Goal: Information Seeking & Learning: Learn about a topic

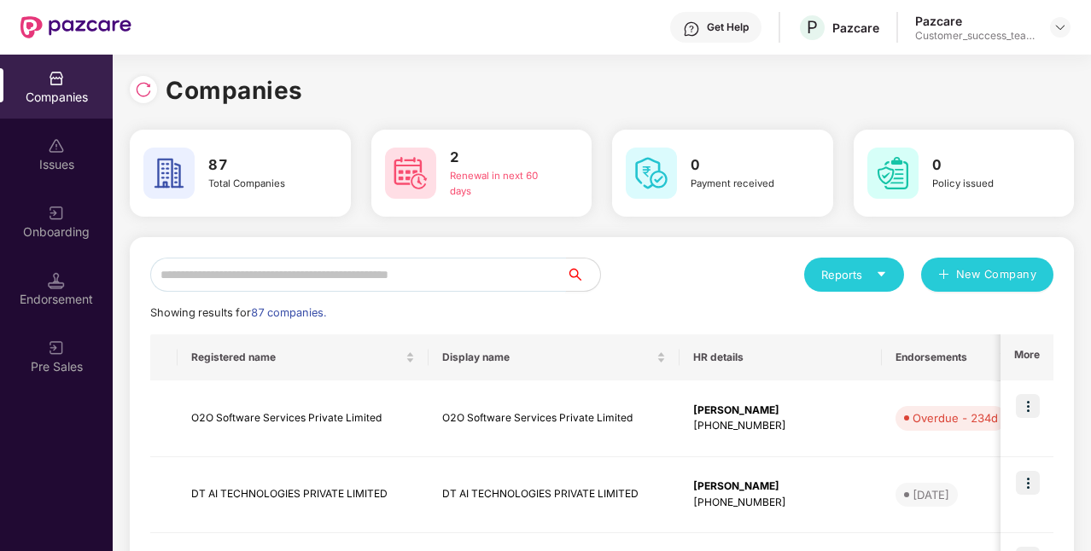
click at [376, 283] on input "text" at bounding box center [358, 275] width 416 height 34
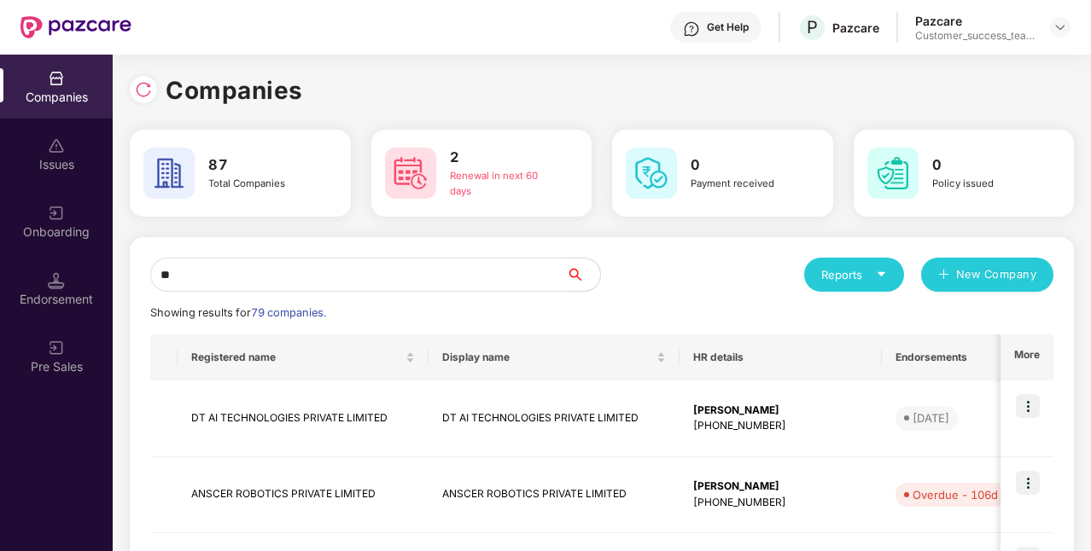
type input "*"
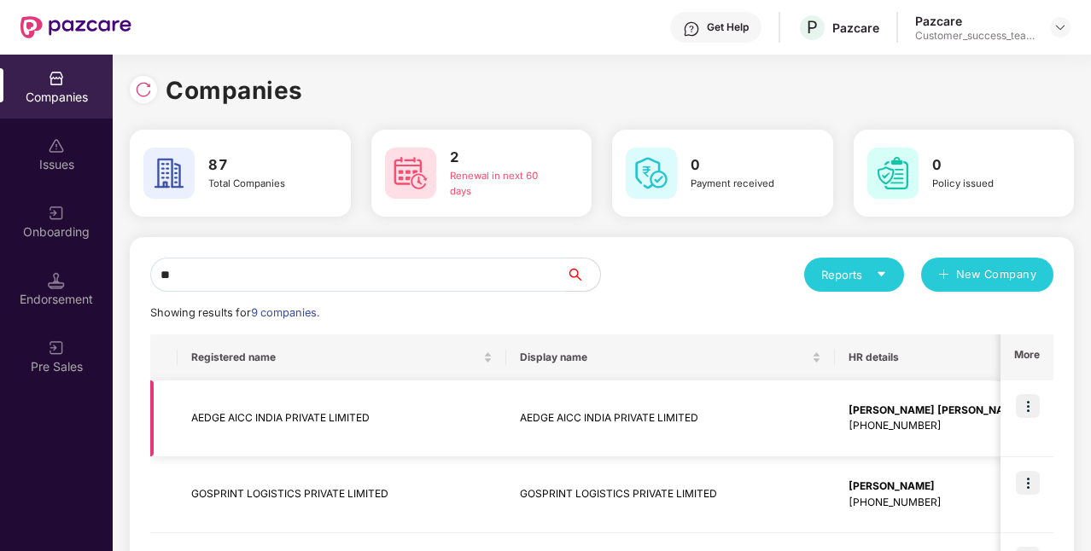
type input "**"
click at [1031, 411] on img at bounding box center [1028, 406] width 24 height 24
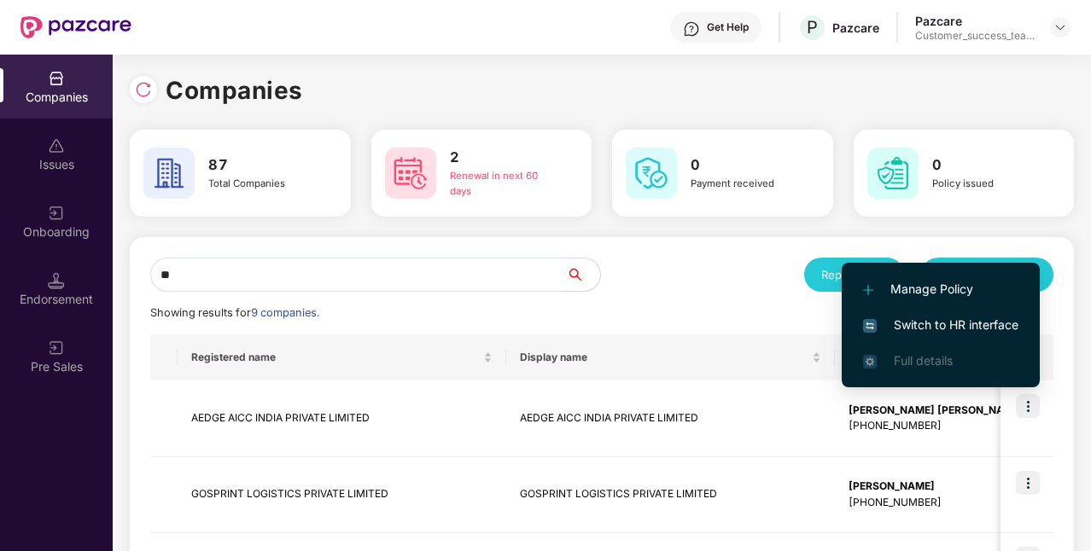
click at [974, 329] on span "Switch to HR interface" at bounding box center [940, 325] width 155 height 19
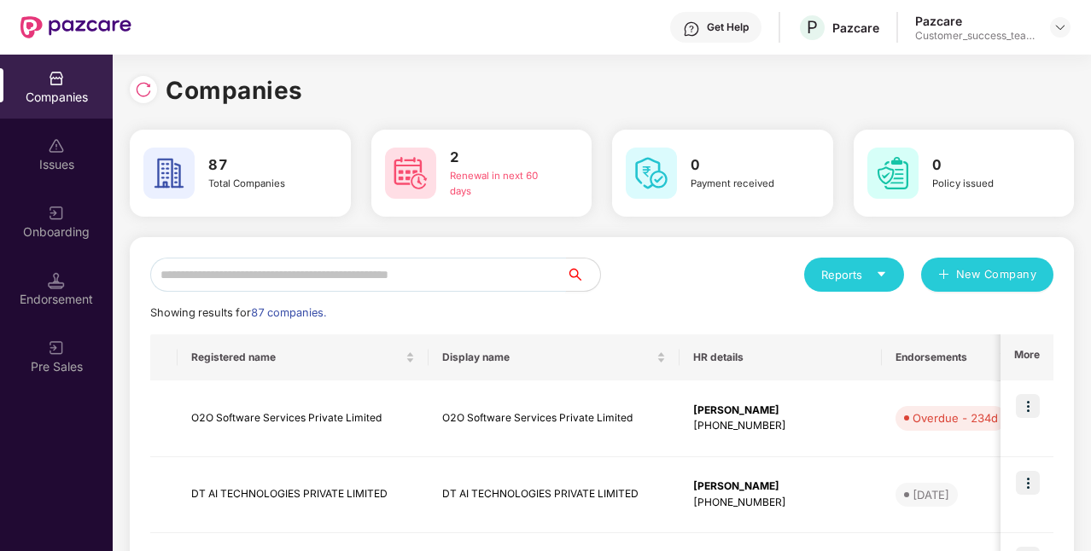
click at [187, 282] on input "text" at bounding box center [358, 275] width 416 height 34
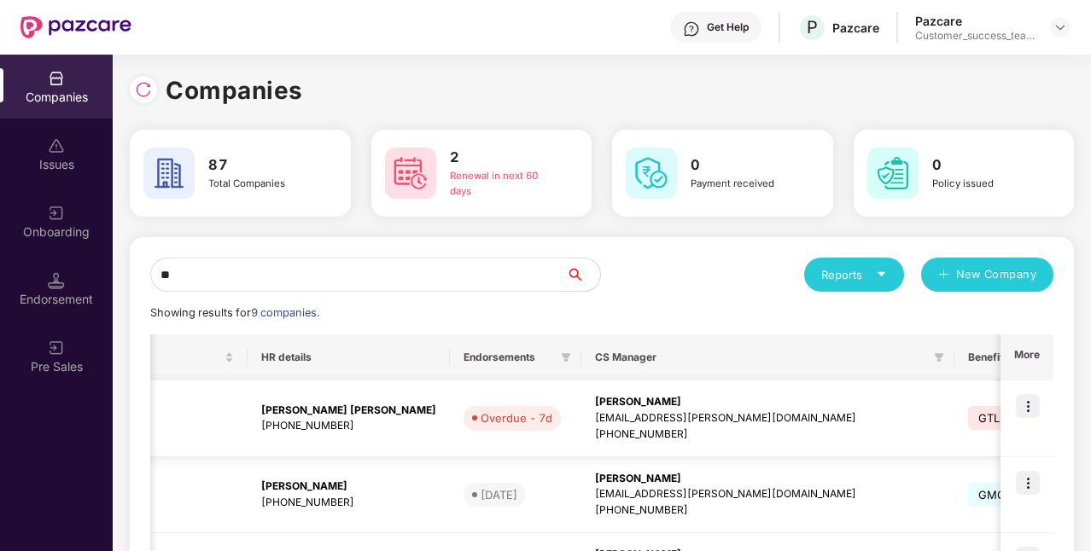
scroll to position [0, 590]
type input "**"
click at [1035, 405] on img at bounding box center [1028, 406] width 24 height 24
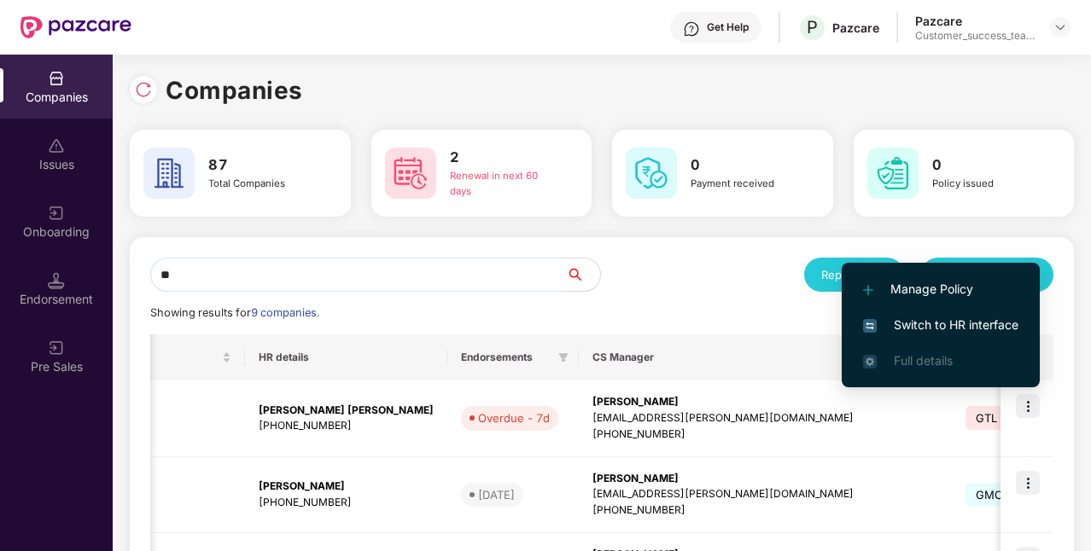
click at [968, 326] on span "Switch to HR interface" at bounding box center [940, 325] width 155 height 19
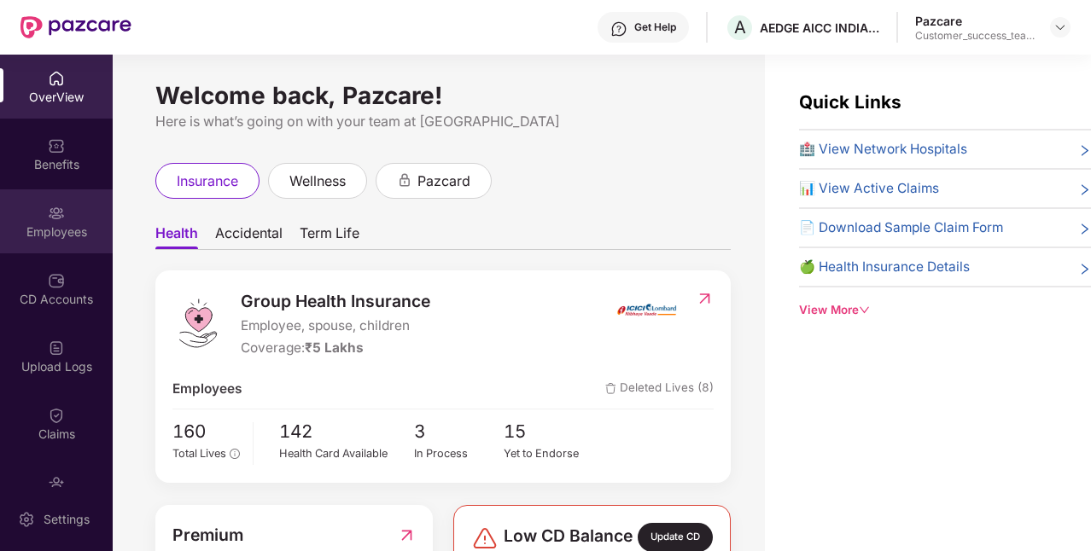
click at [44, 246] on div "Employees" at bounding box center [56, 222] width 113 height 64
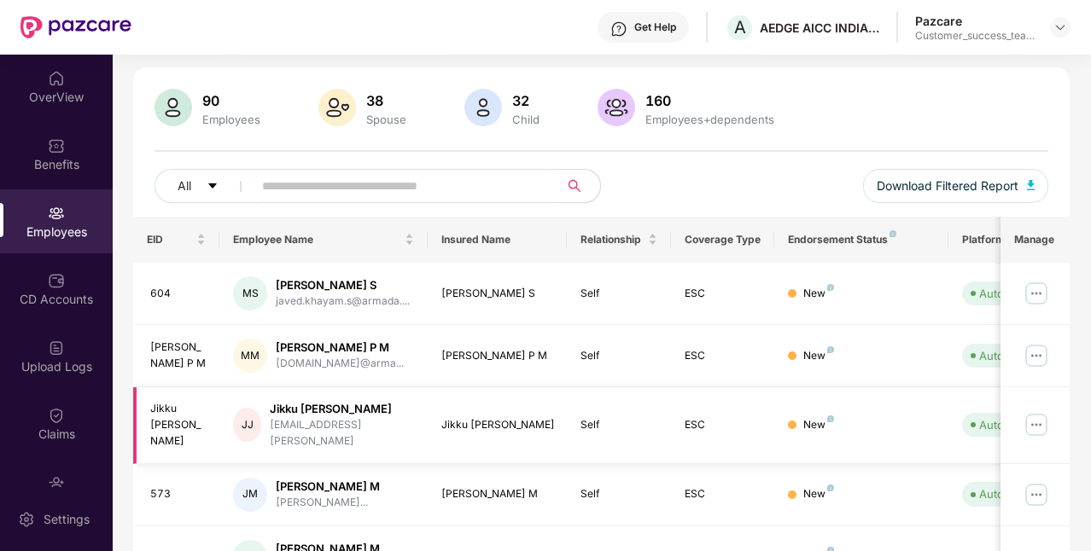
scroll to position [90, 0]
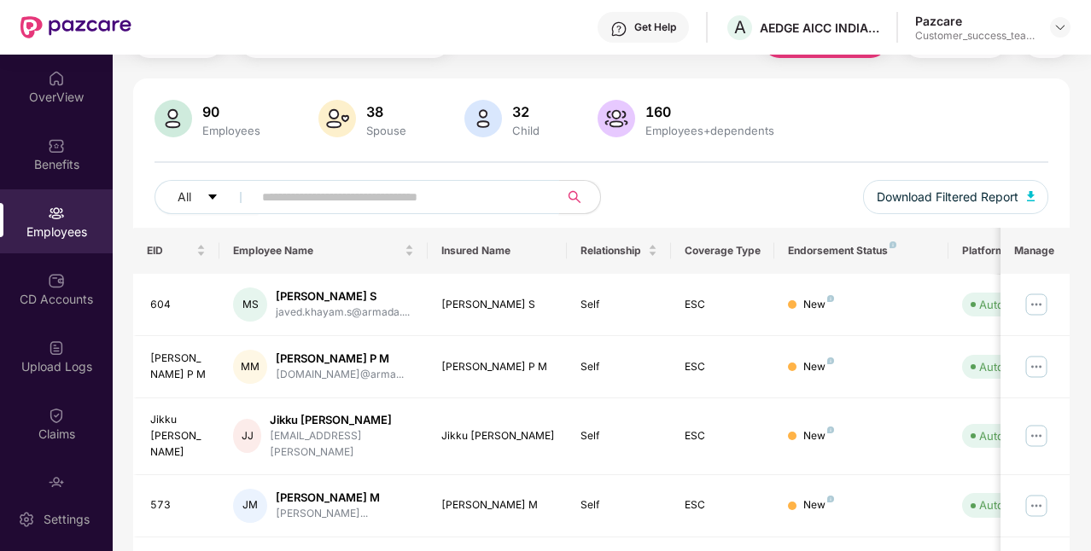
click at [340, 195] on input "text" at bounding box center [399, 197] width 274 height 26
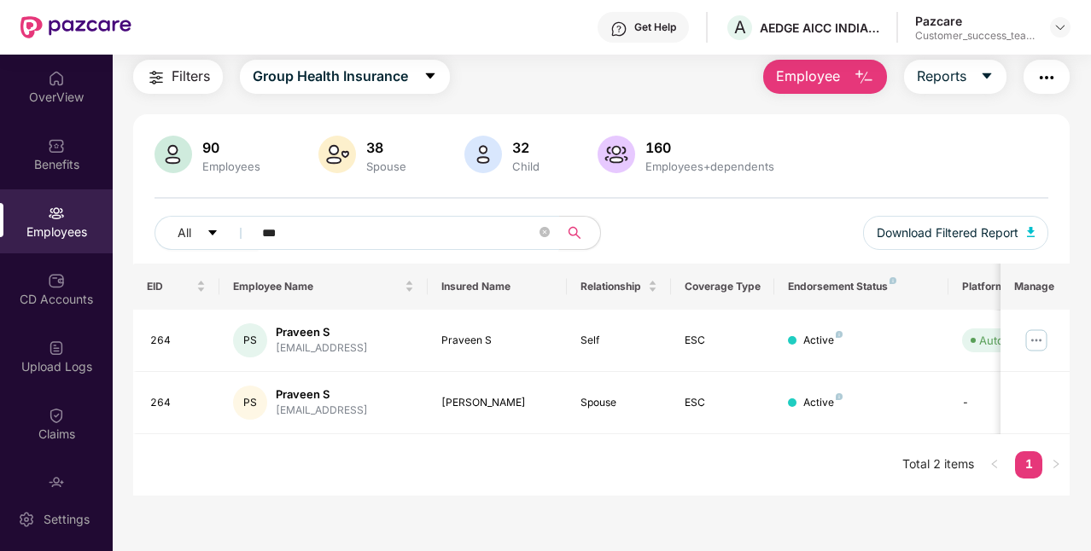
scroll to position [55, 0]
type input "***"
click at [1035, 340] on img at bounding box center [1036, 340] width 27 height 27
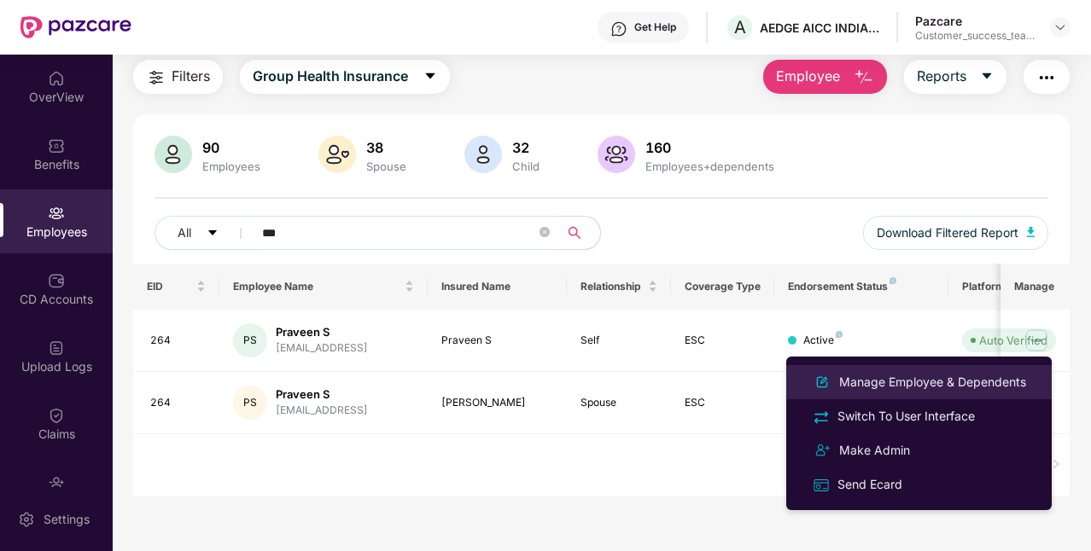
click at [916, 391] on div "Manage Employee & Dependents" at bounding box center [933, 382] width 194 height 19
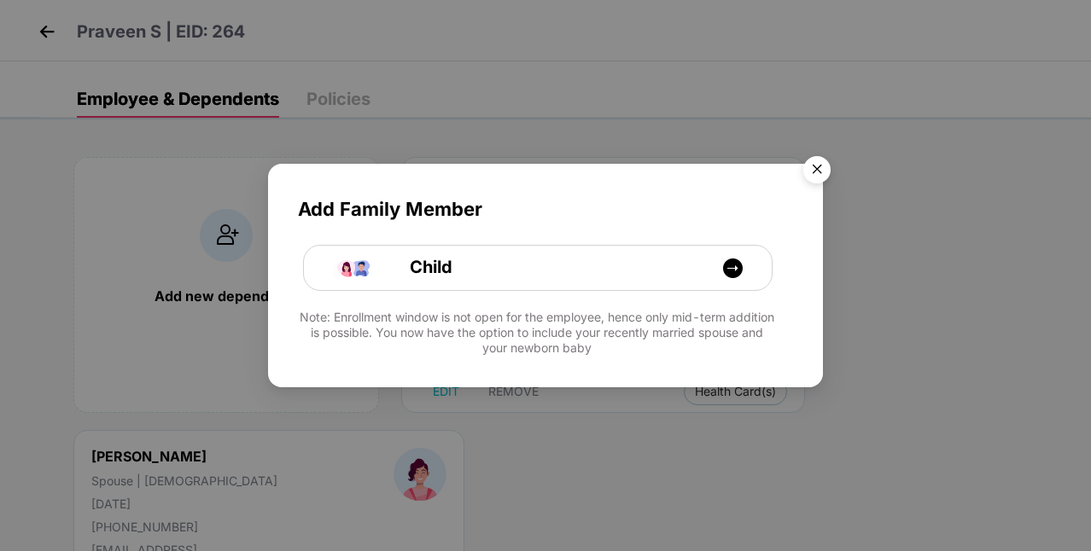
click at [817, 162] on img "Close" at bounding box center [817, 173] width 48 height 48
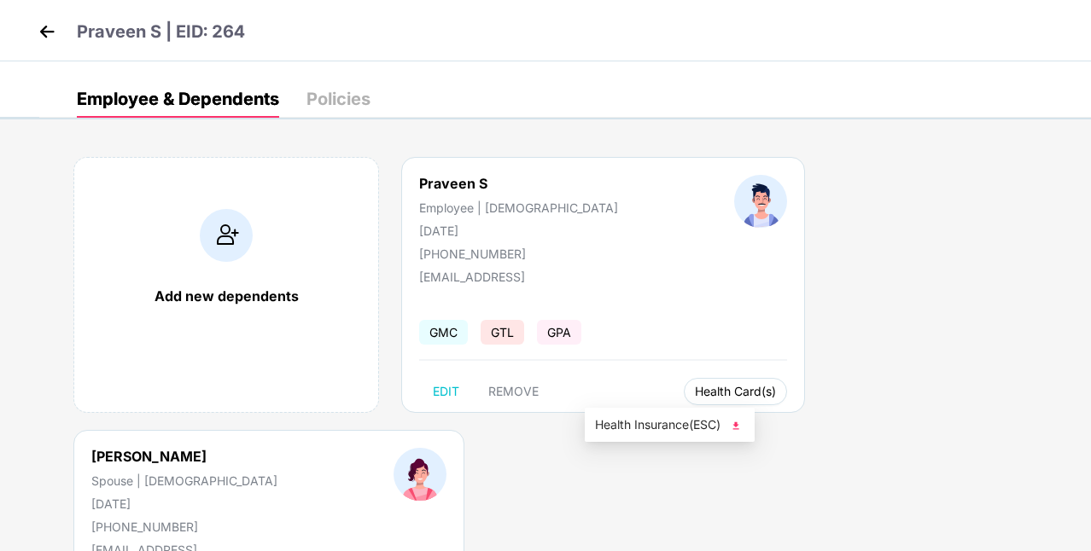
click at [695, 394] on span "Health Card(s)" at bounding box center [735, 392] width 81 height 9
click at [630, 418] on span "Health Insurance(ESC)" at bounding box center [669, 425] width 149 height 19
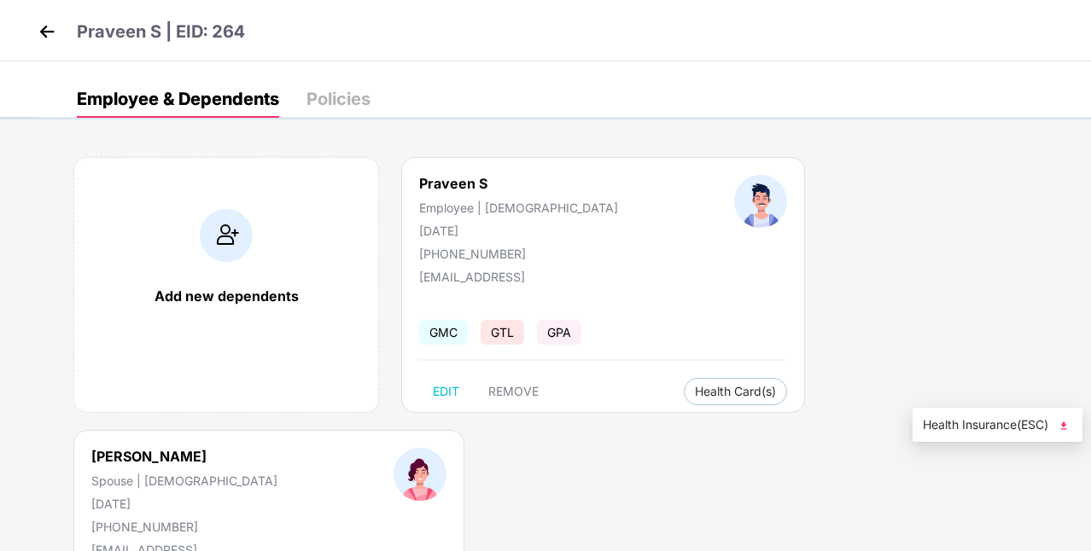
click at [955, 427] on span "Health Insurance(ESC)" at bounding box center [997, 425] width 149 height 19
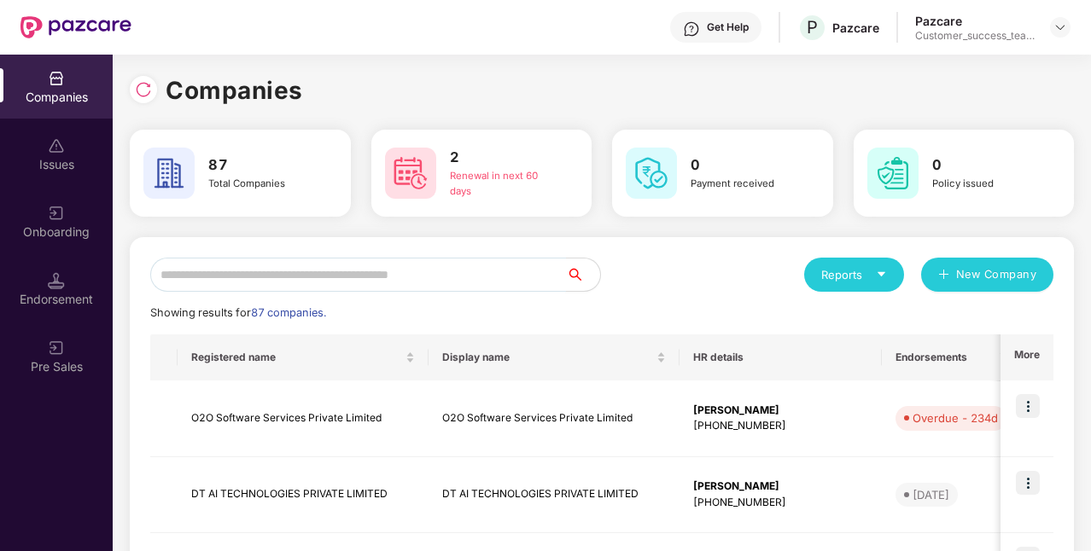
click at [355, 277] on input "text" at bounding box center [358, 275] width 416 height 34
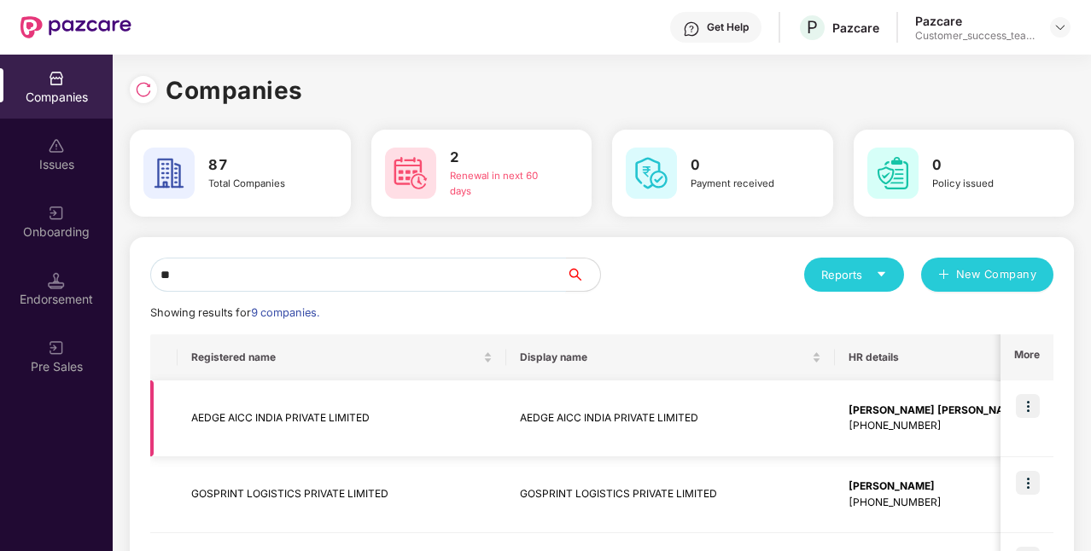
type input "**"
click at [1036, 410] on img at bounding box center [1028, 406] width 24 height 24
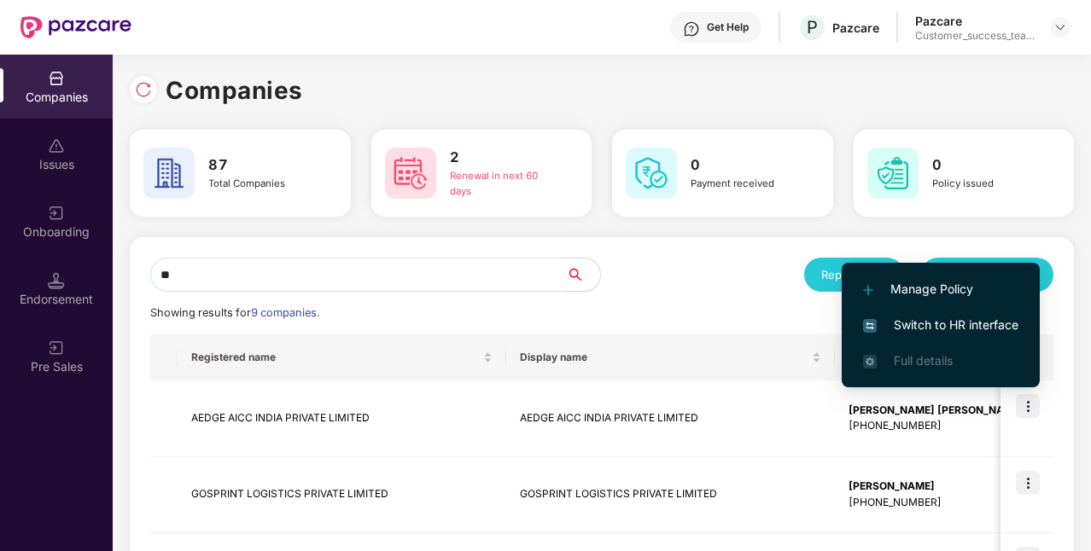
click at [971, 329] on span "Switch to HR interface" at bounding box center [940, 325] width 155 height 19
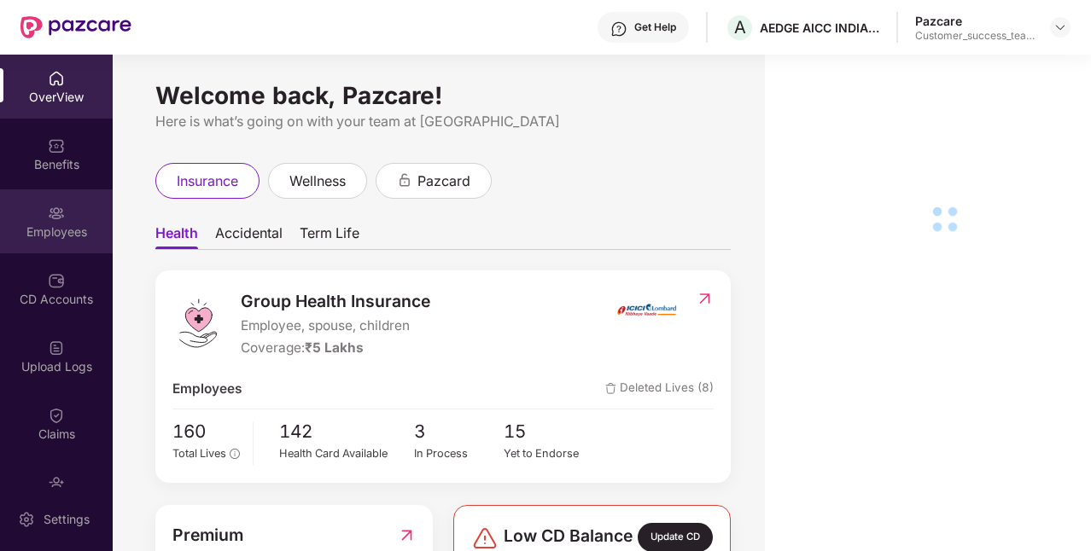
click at [50, 213] on img at bounding box center [56, 213] width 17 height 17
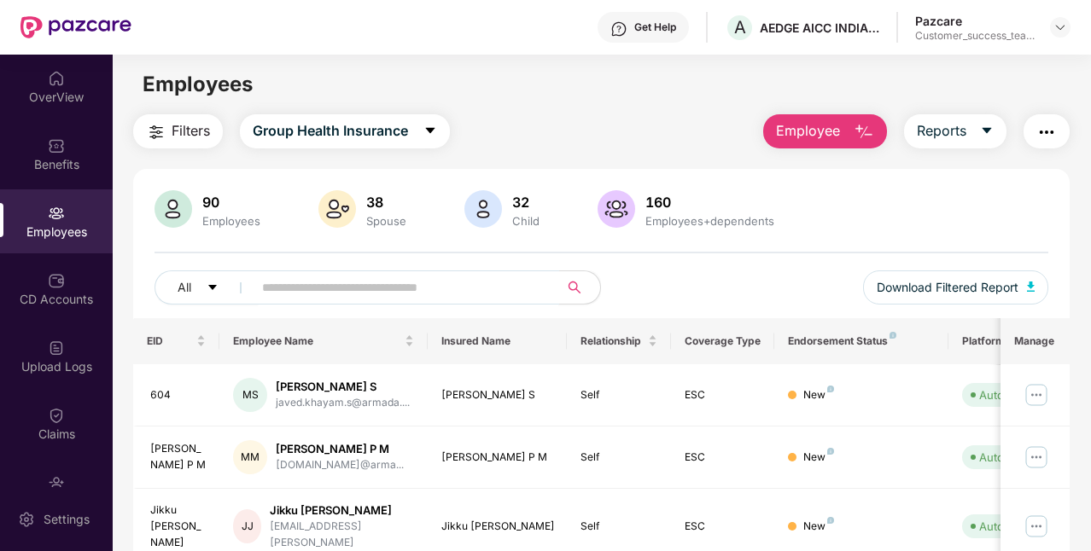
click at [352, 287] on input "text" at bounding box center [399, 288] width 274 height 26
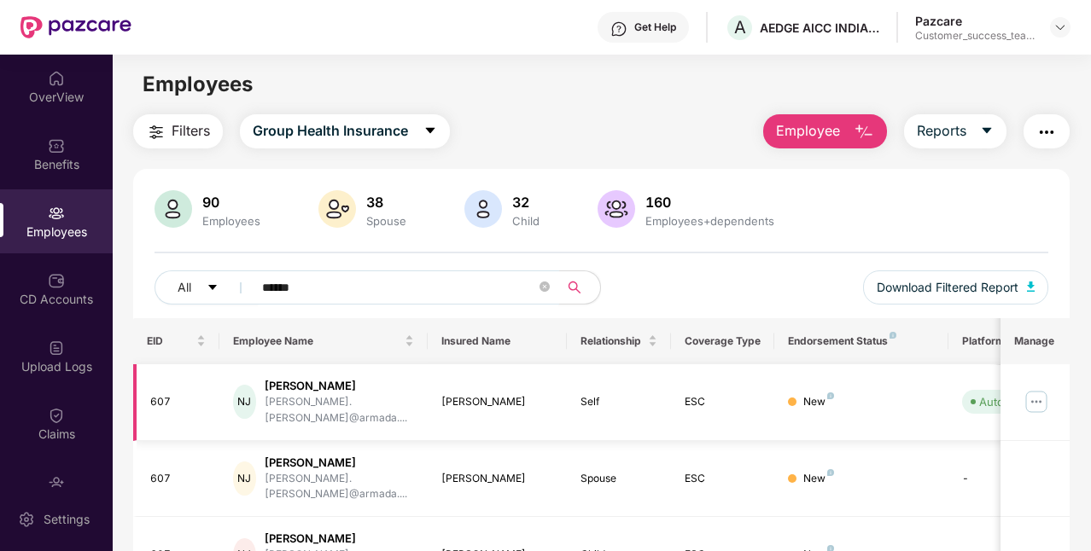
type input "******"
click at [1041, 389] on img at bounding box center [1036, 401] width 27 height 27
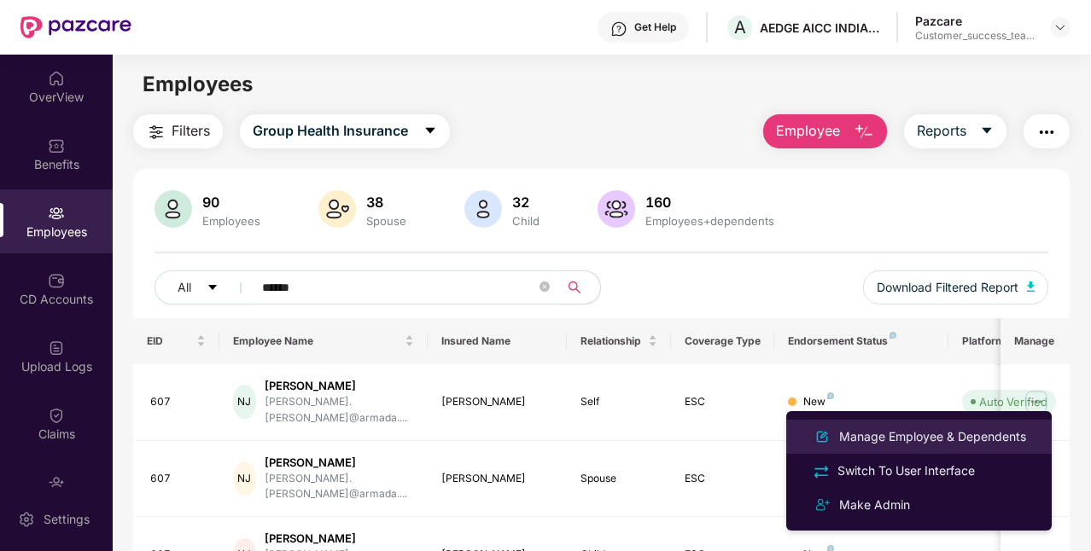
click at [908, 440] on div "Manage Employee & Dependents" at bounding box center [933, 437] width 194 height 19
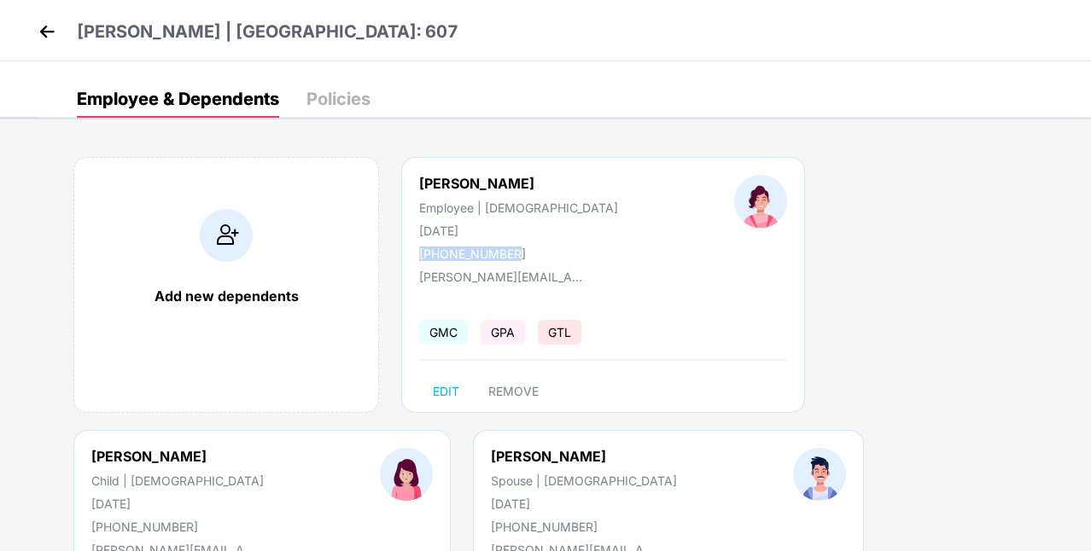
drag, startPoint x: 418, startPoint y: 254, endPoint x: 530, endPoint y: 246, distance: 112.2
click at [530, 246] on div "[PERSON_NAME] Employee | [DEMOGRAPHIC_DATA] [DATE] [PHONE_NUMBER]" at bounding box center [518, 218] width 315 height 86
copy div "[PHONE_NUMBER]"
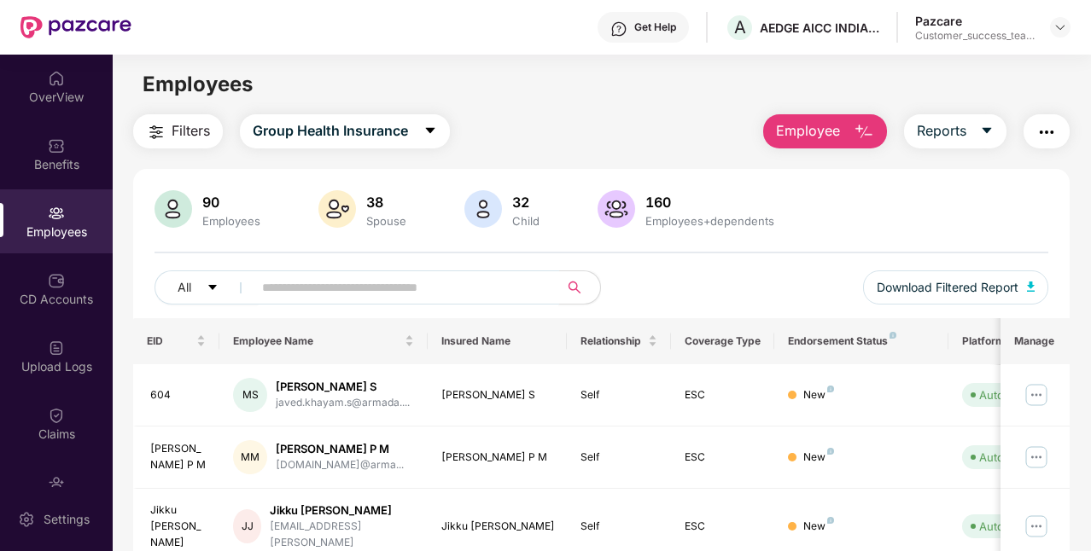
click at [343, 287] on input "text" at bounding box center [399, 288] width 274 height 26
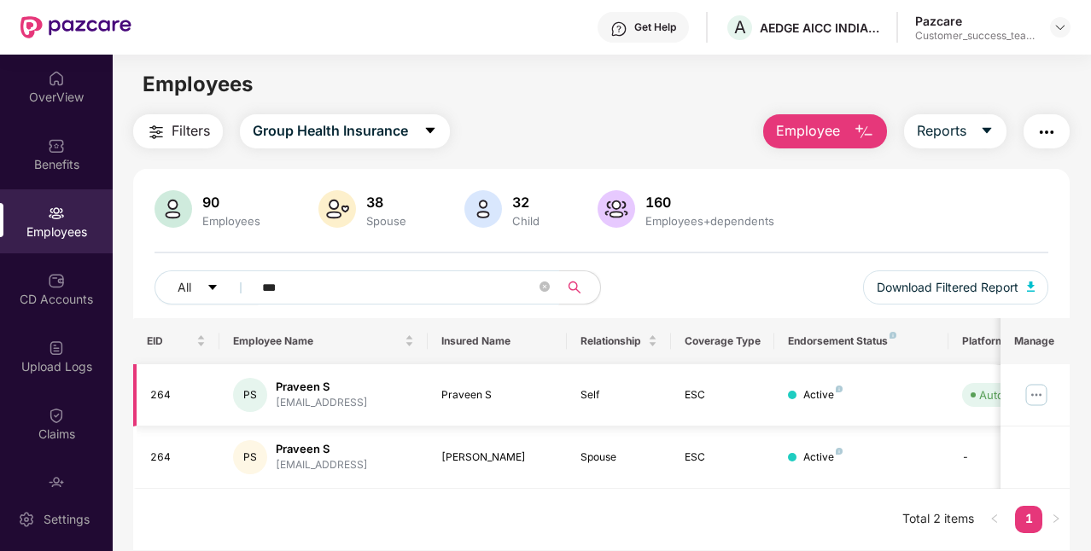
type input "***"
click at [1031, 386] on img at bounding box center [1036, 395] width 27 height 27
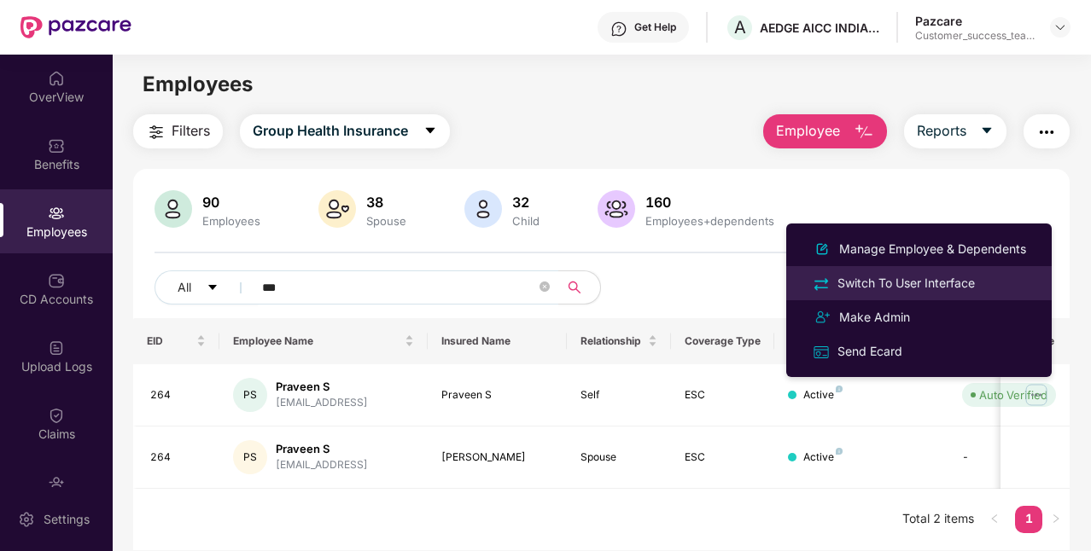
click at [934, 285] on div "Switch To User Interface" at bounding box center [906, 283] width 144 height 19
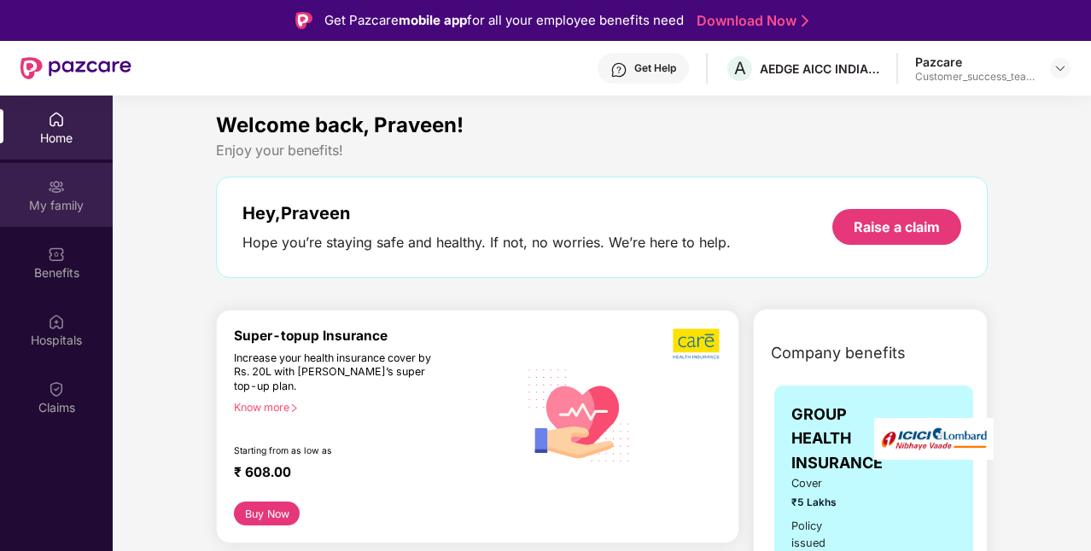
click at [57, 206] on div "My family" at bounding box center [56, 205] width 113 height 17
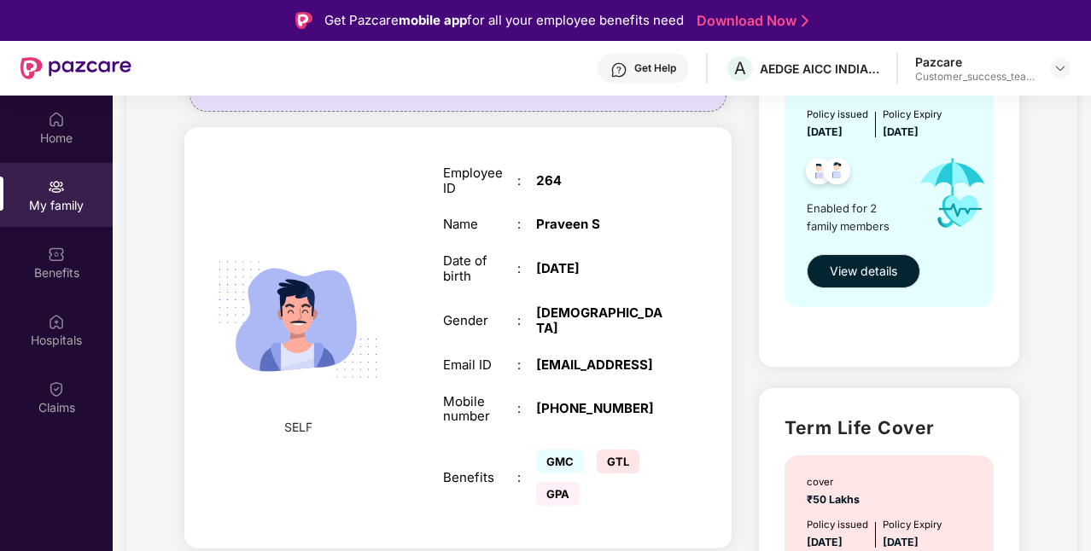
scroll to position [239, 0]
click at [884, 264] on span "View details" at bounding box center [863, 270] width 67 height 19
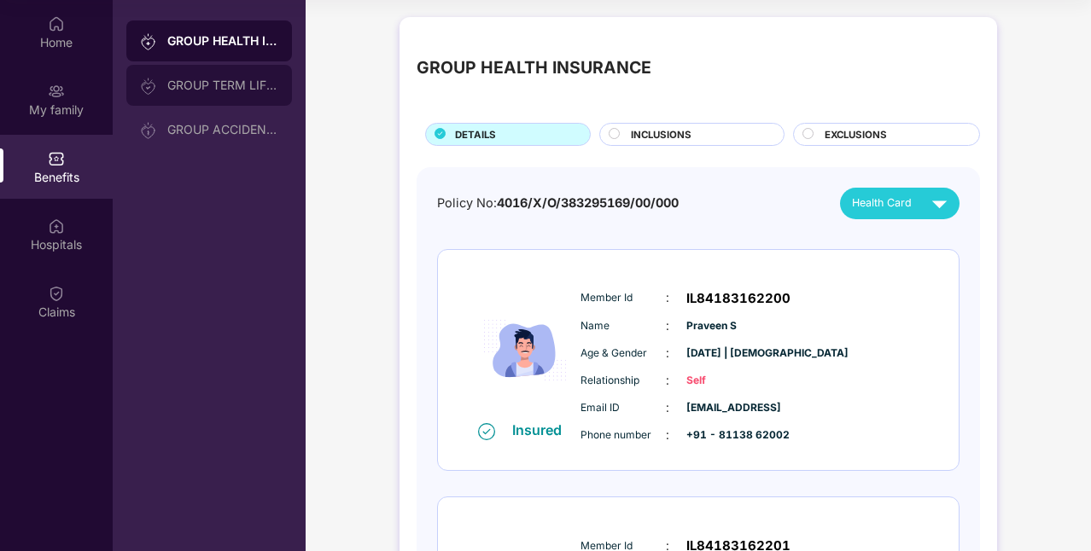
click at [213, 82] on div "GROUP TERM LIFE INSURANCE" at bounding box center [222, 86] width 111 height 14
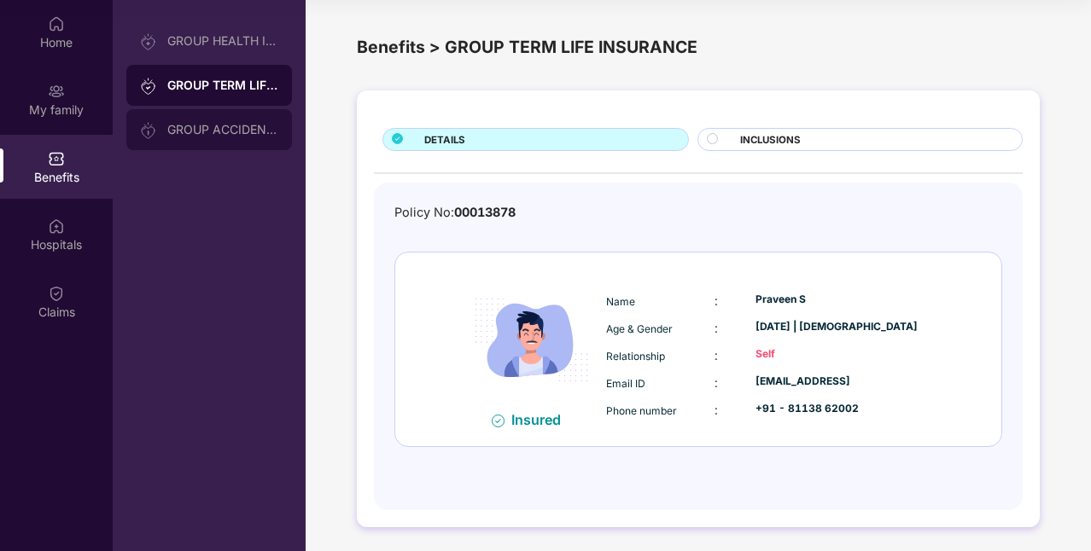
click at [215, 126] on div "GROUP ACCIDENTAL INSURANCE" at bounding box center [222, 130] width 111 height 14
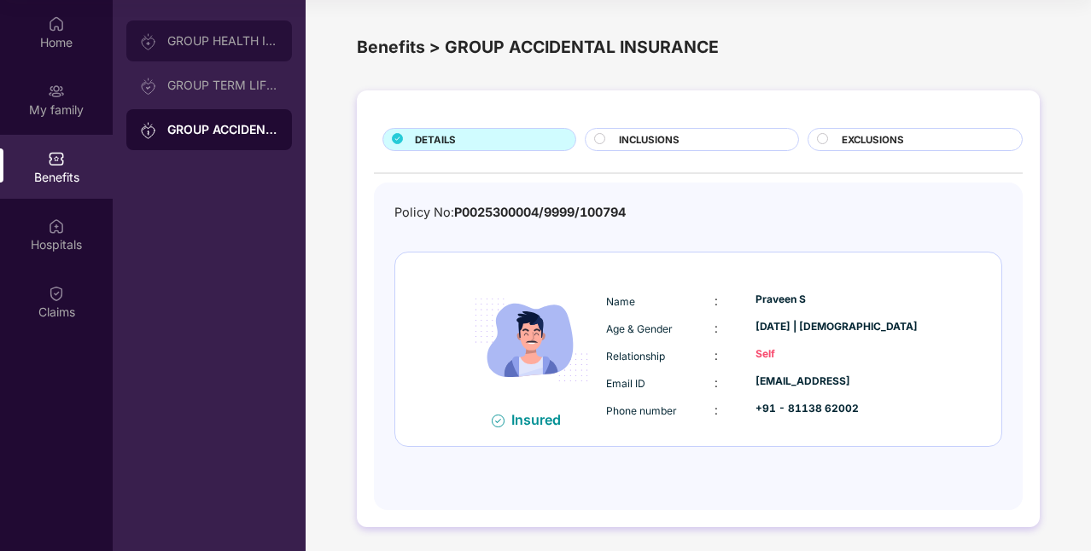
click at [222, 47] on div "GROUP HEALTH INSURANCE" at bounding box center [222, 41] width 111 height 14
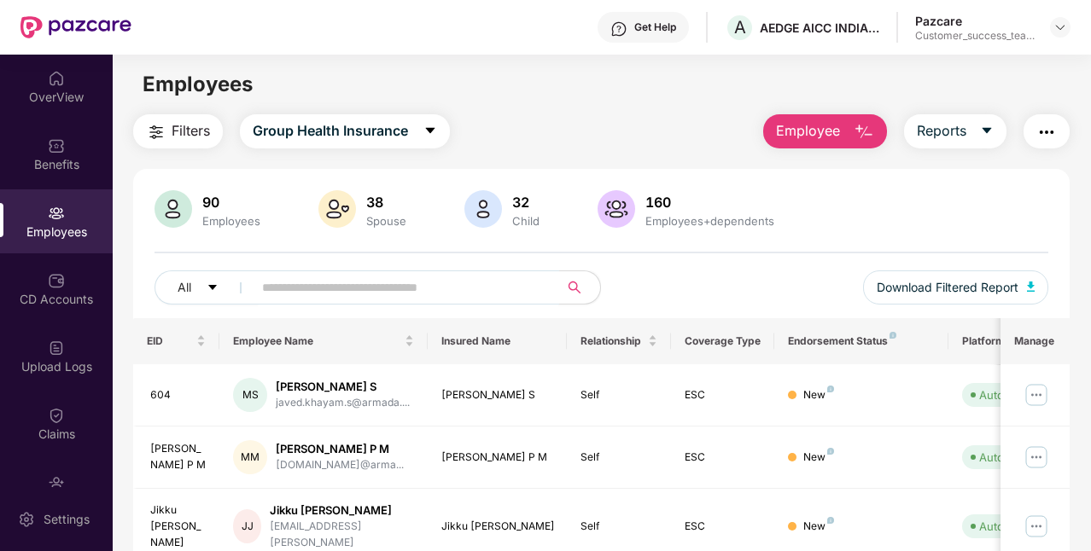
click at [320, 294] on input "text" at bounding box center [399, 288] width 274 height 26
type input "***"
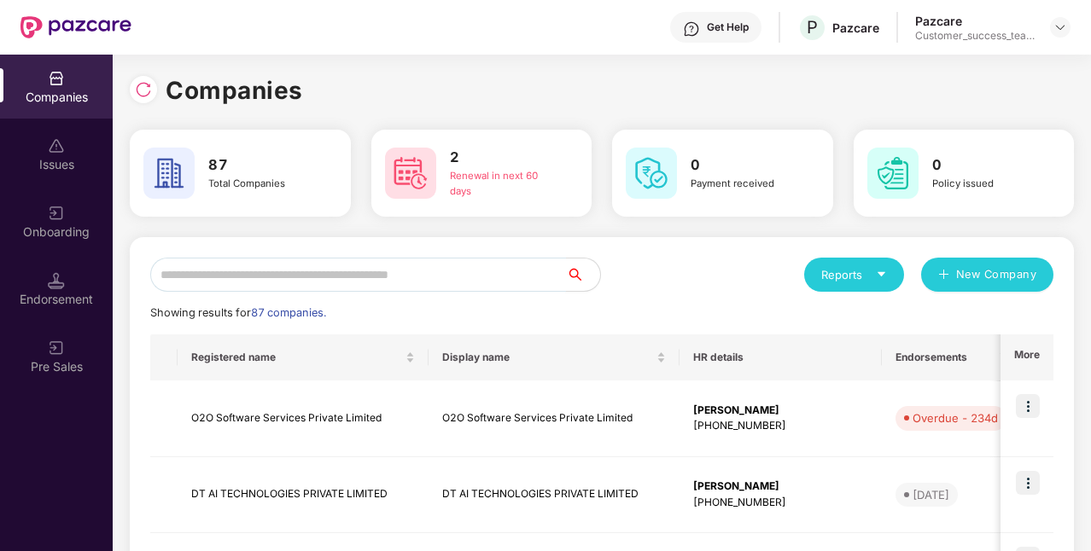
click at [399, 283] on input "text" at bounding box center [358, 275] width 416 height 34
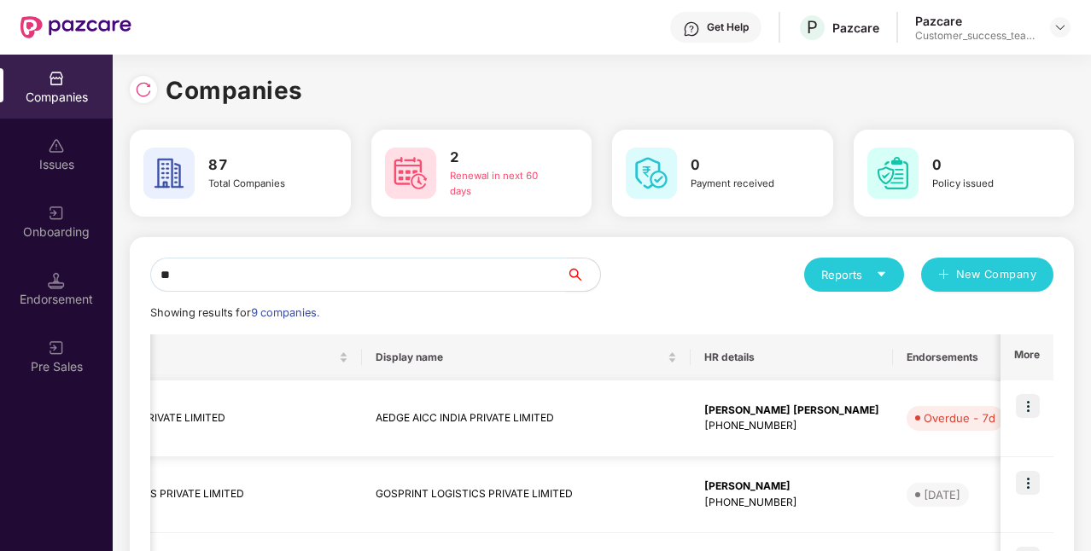
scroll to position [0, 149]
type input "**"
click at [1026, 408] on img at bounding box center [1028, 406] width 24 height 24
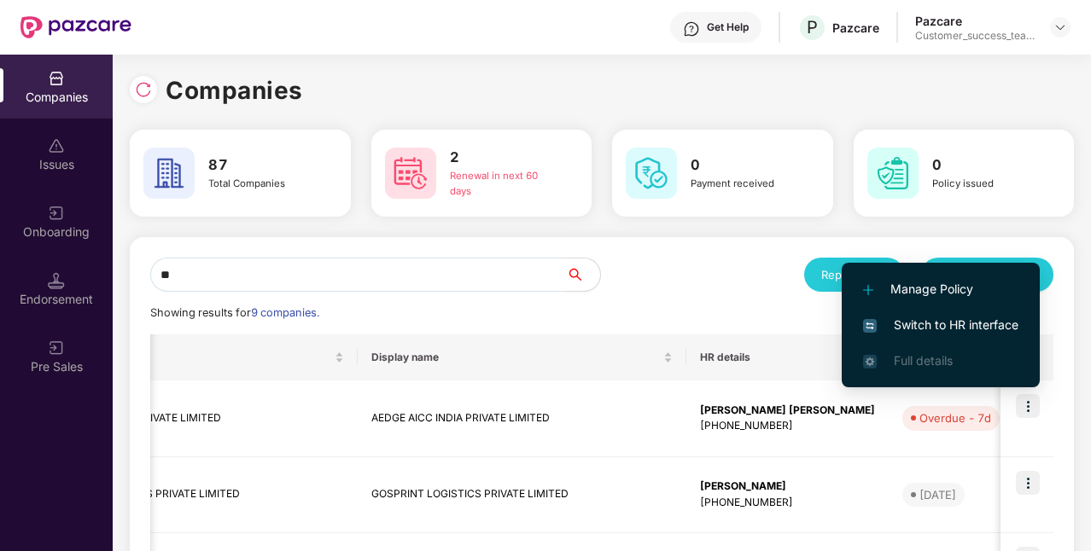
click at [942, 330] on span "Switch to HR interface" at bounding box center [940, 325] width 155 height 19
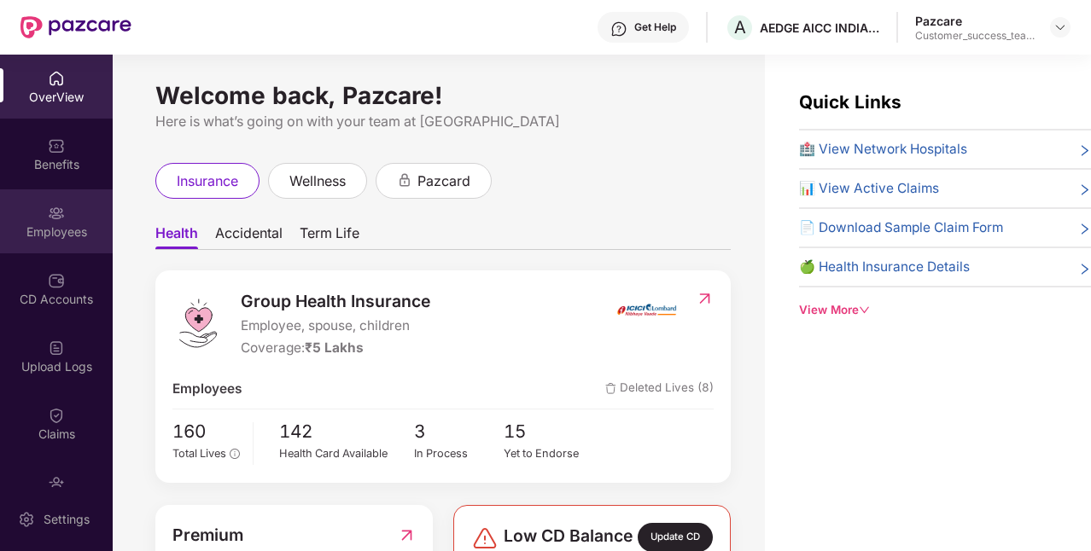
click at [69, 244] on div "Employees" at bounding box center [56, 222] width 113 height 64
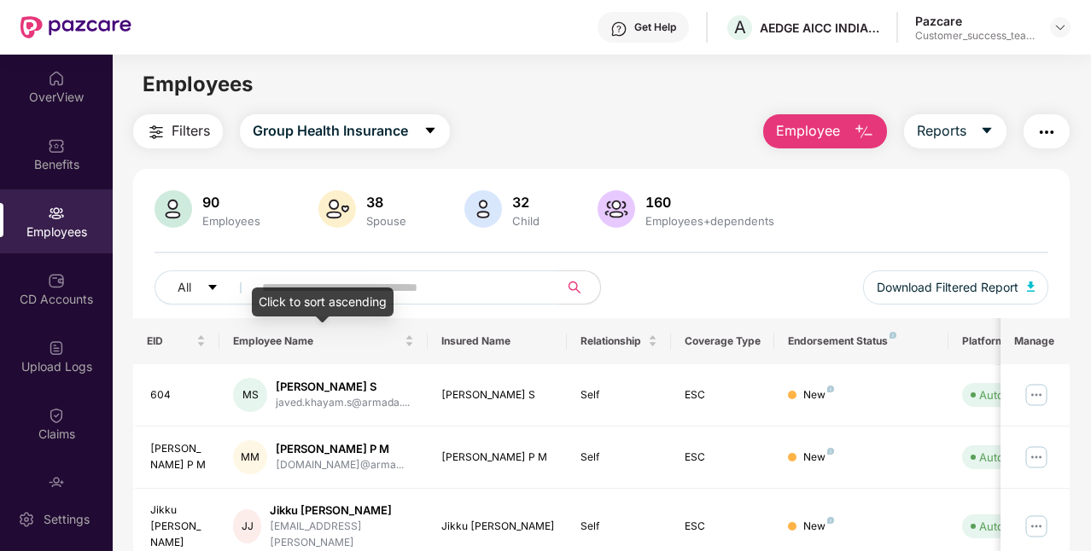
click at [379, 296] on div "Click to sort ascending" at bounding box center [323, 302] width 142 height 29
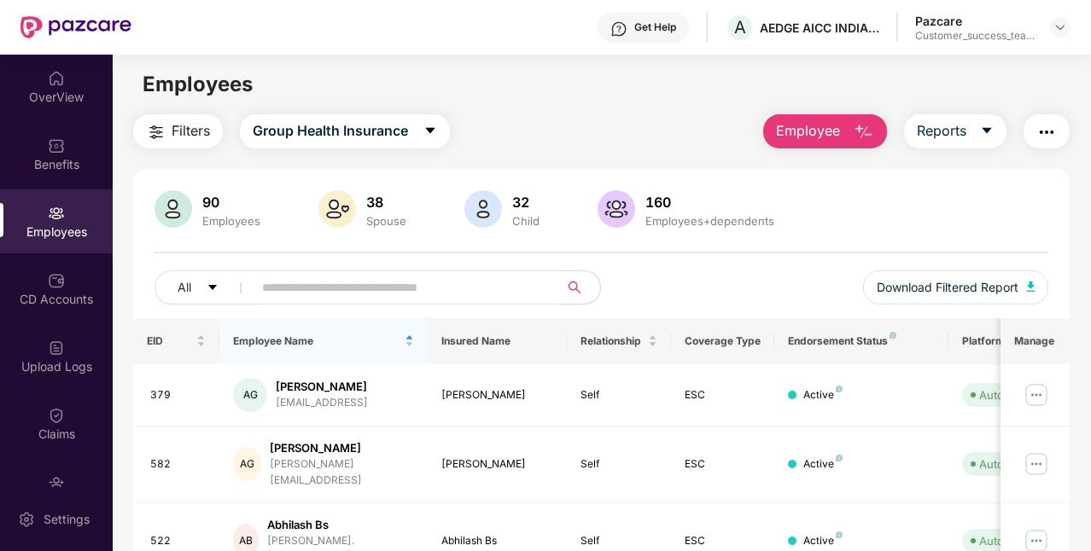
click at [427, 288] on input "text" at bounding box center [399, 288] width 274 height 26
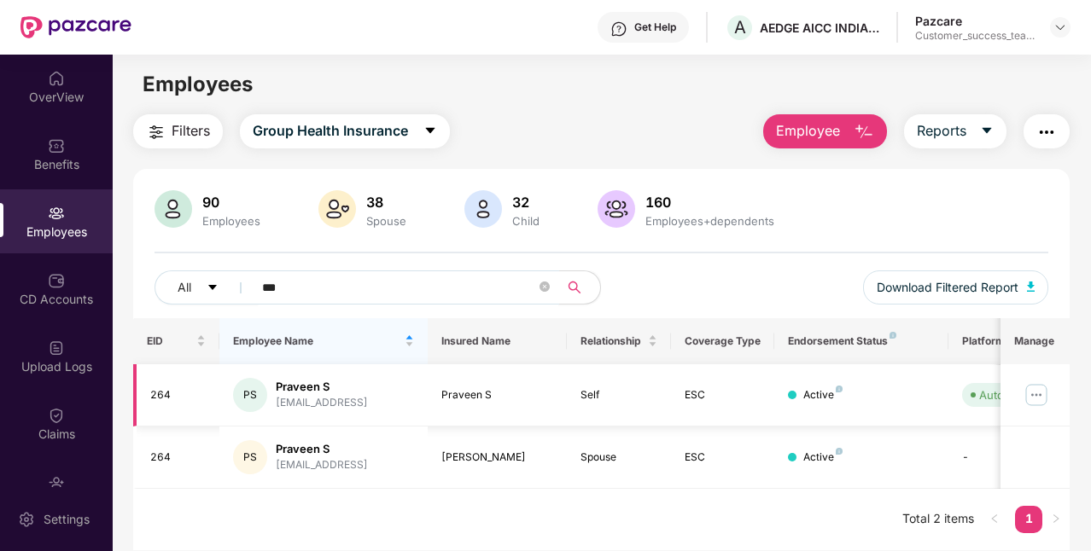
type input "***"
click at [1043, 393] on img at bounding box center [1036, 395] width 27 height 27
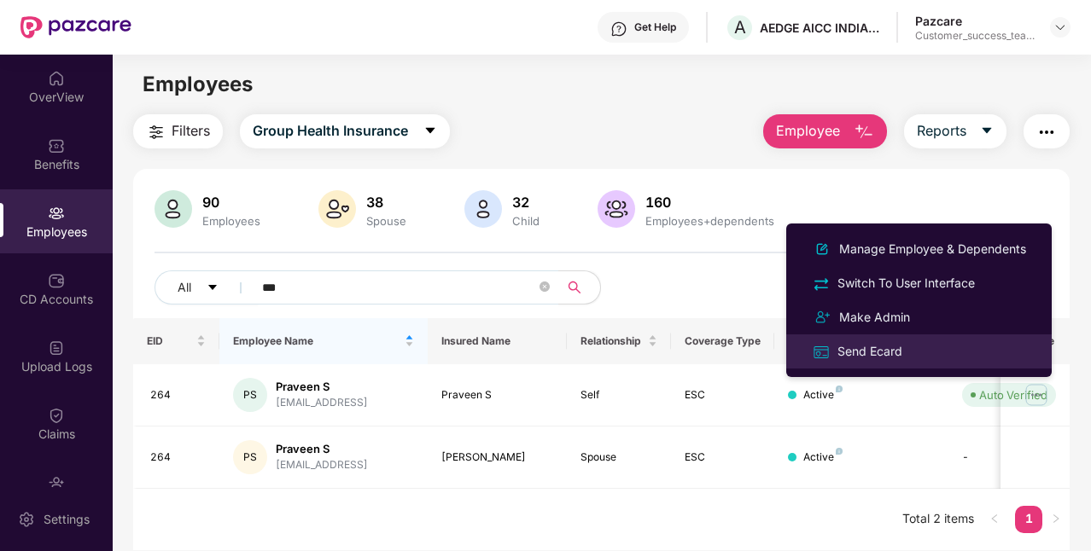
click at [864, 362] on li "Send Ecard" at bounding box center [918, 352] width 265 height 34
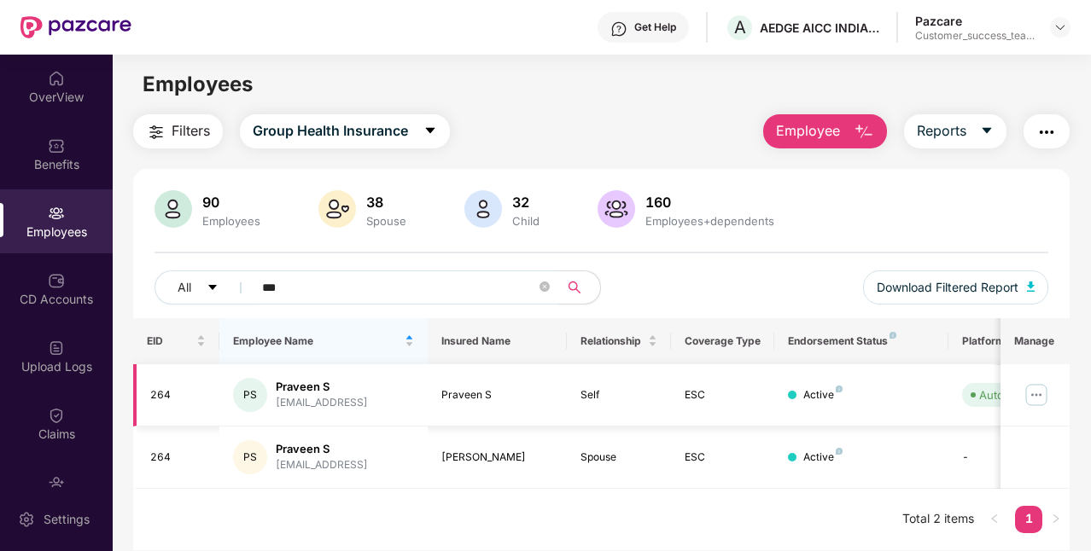
click at [1045, 395] on img at bounding box center [1036, 395] width 27 height 27
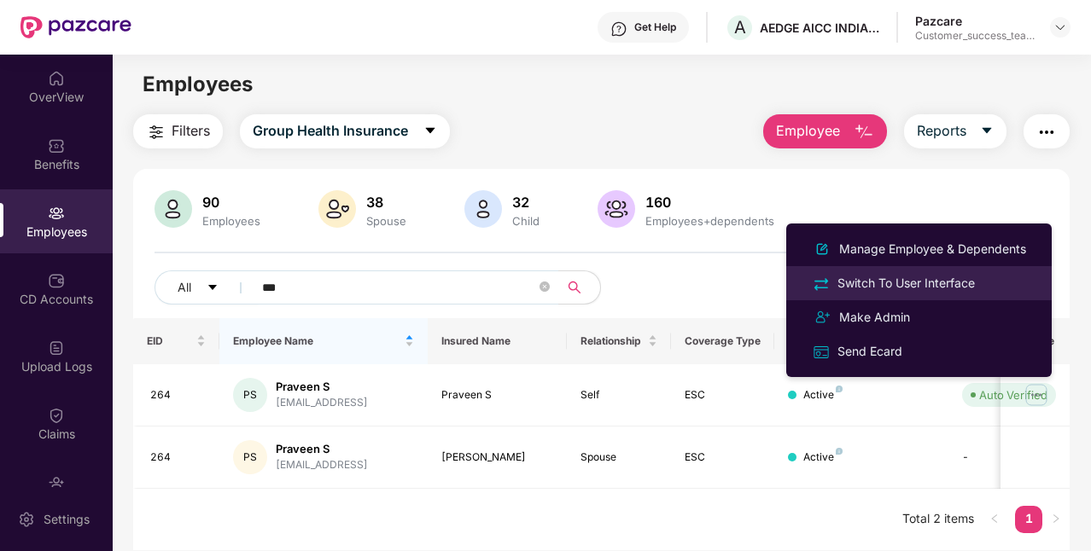
click at [927, 283] on div "Switch To User Interface" at bounding box center [906, 283] width 144 height 19
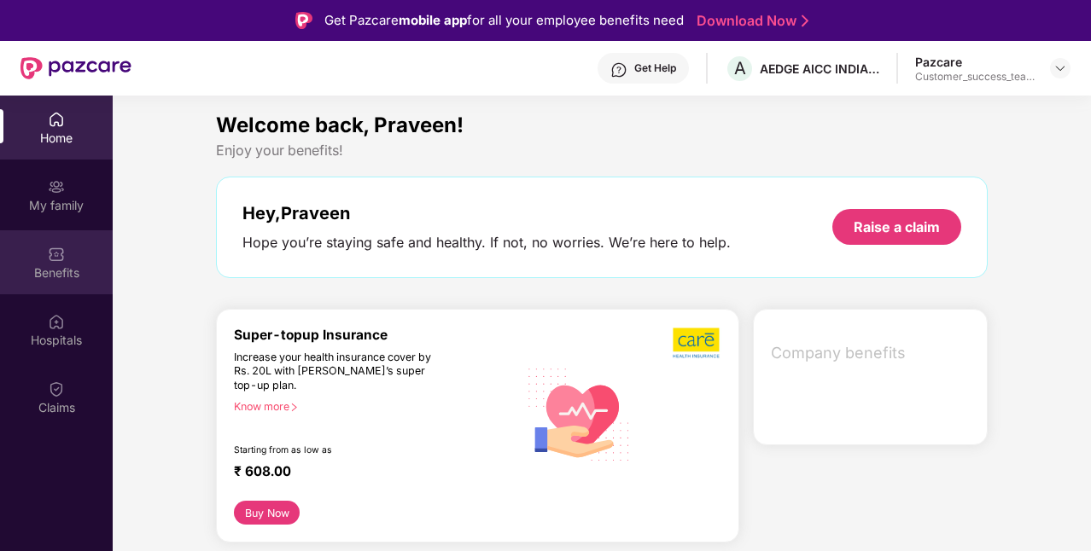
click at [60, 262] on img at bounding box center [56, 254] width 17 height 17
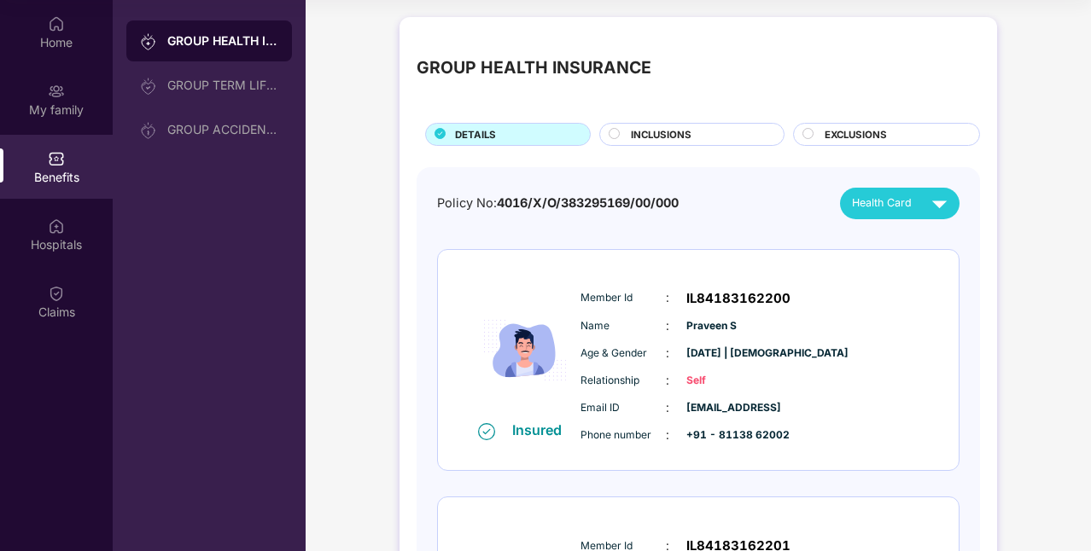
click at [253, 47] on div "GROUP HEALTH INSURANCE" at bounding box center [222, 40] width 111 height 17
click at [640, 142] on span "INCLUSIONS" at bounding box center [661, 134] width 61 height 15
